Goal: Information Seeking & Learning: Learn about a topic

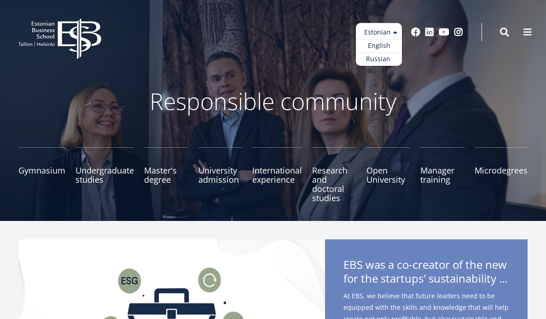
click at [384, 35] on ul "Estonian English Russian" at bounding box center [379, 44] width 46 height 43
click at [381, 46] on font "English" at bounding box center [375, 45] width 23 height 9
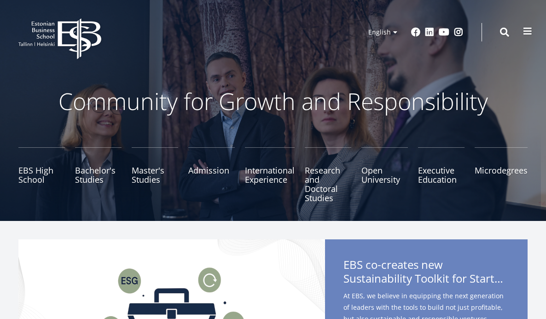
click at [529, 30] on span at bounding box center [527, 31] width 9 height 9
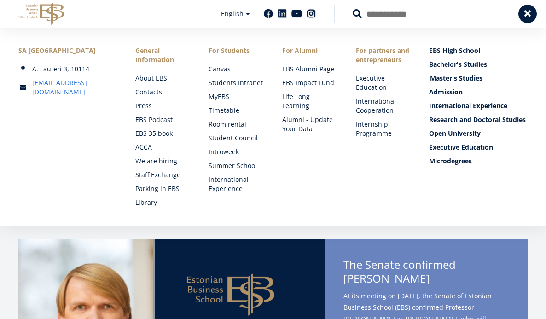
click at [465, 77] on link "Master's Studies" at bounding box center [479, 78] width 99 height 9
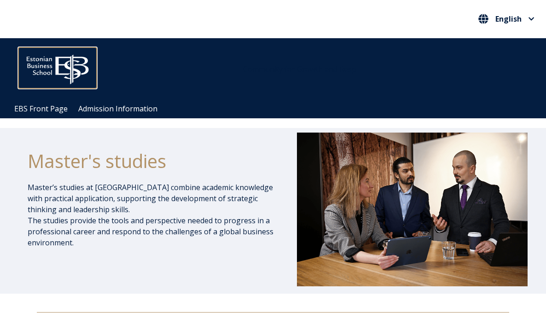
click at [56, 61] on img at bounding box center [57, 67] width 78 height 40
